Goal: Information Seeking & Learning: Learn about a topic

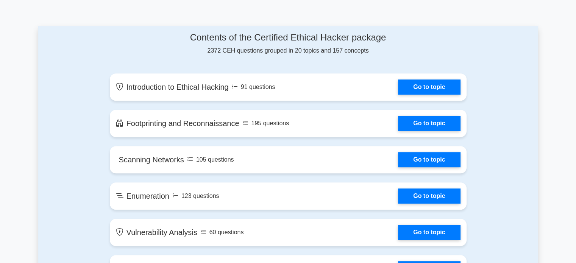
scroll to position [386, 0]
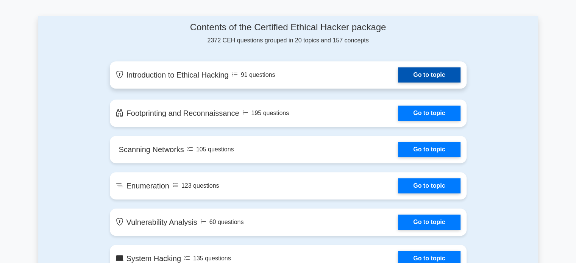
click at [427, 77] on link "Go to topic" at bounding box center [429, 74] width 62 height 15
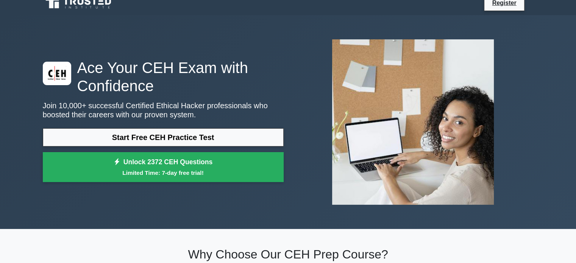
scroll to position [0, 0]
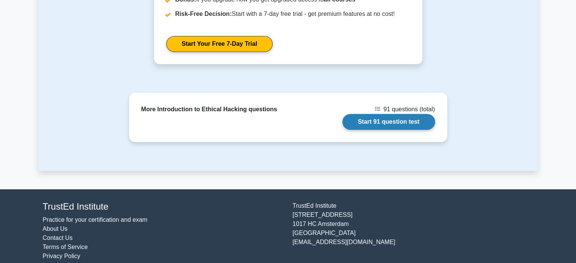
scroll to position [594, 0]
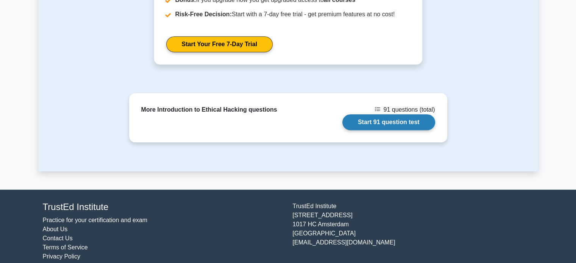
click at [374, 114] on link "Start 91 question test" at bounding box center [389, 122] width 93 height 16
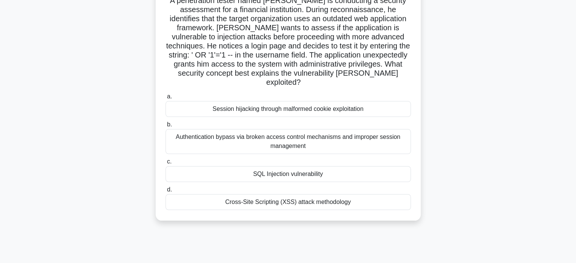
scroll to position [59, 0]
click at [309, 195] on div "Cross-Site Scripting (XSS) attack methodology" at bounding box center [289, 202] width 246 height 16
click at [166, 192] on input "d. Cross-Site Scripting (XSS) attack methodology" at bounding box center [166, 189] width 0 height 5
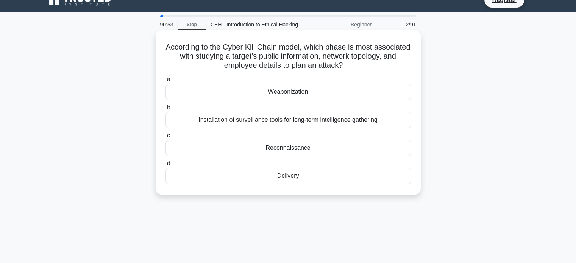
scroll to position [0, 0]
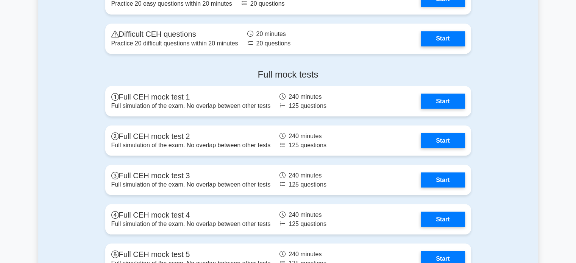
scroll to position [1398, 0]
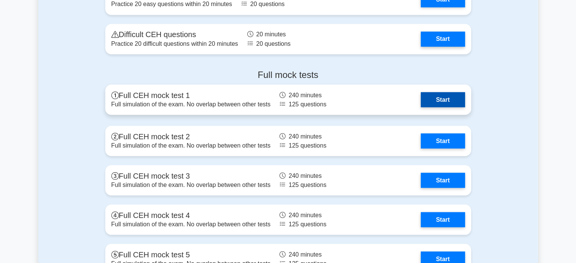
click at [454, 105] on link "Start" at bounding box center [443, 99] width 44 height 15
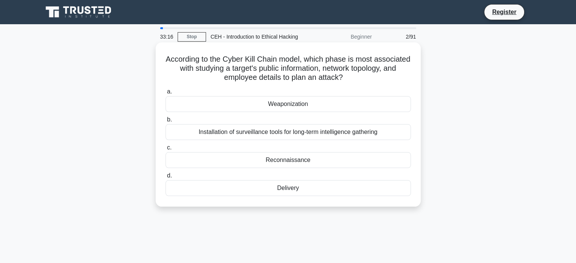
click at [285, 160] on div "Reconnaissance" at bounding box center [289, 160] width 246 height 16
click at [166, 150] on input "c. Reconnaissance" at bounding box center [166, 148] width 0 height 5
